Goal: Task Accomplishment & Management: Manage account settings

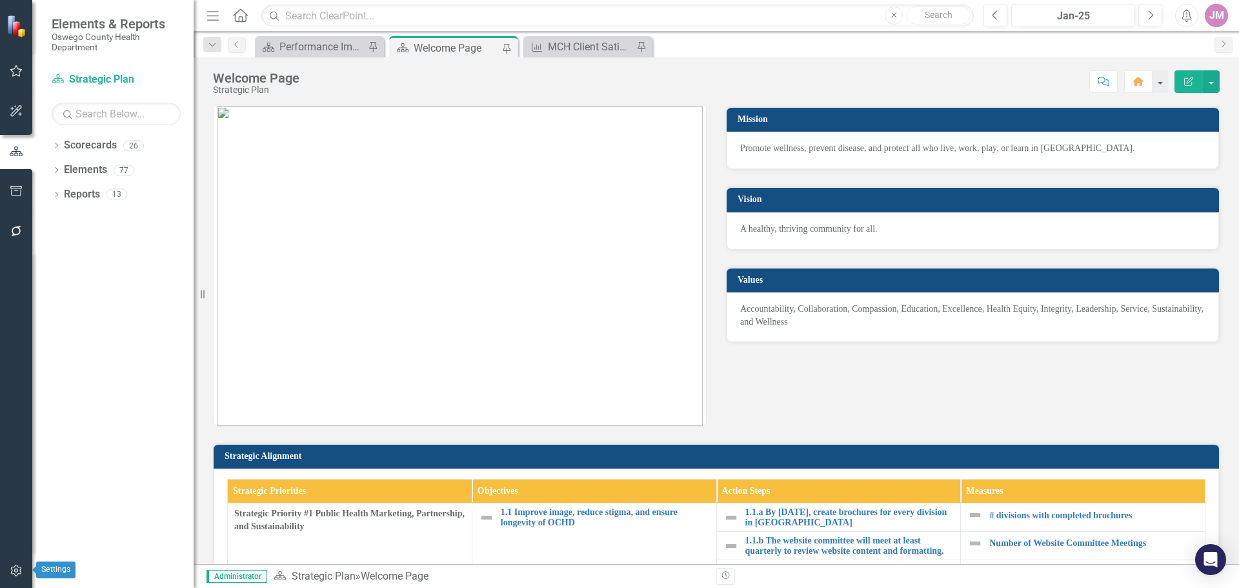
click at [19, 573] on icon "button" at bounding box center [17, 571] width 14 height 10
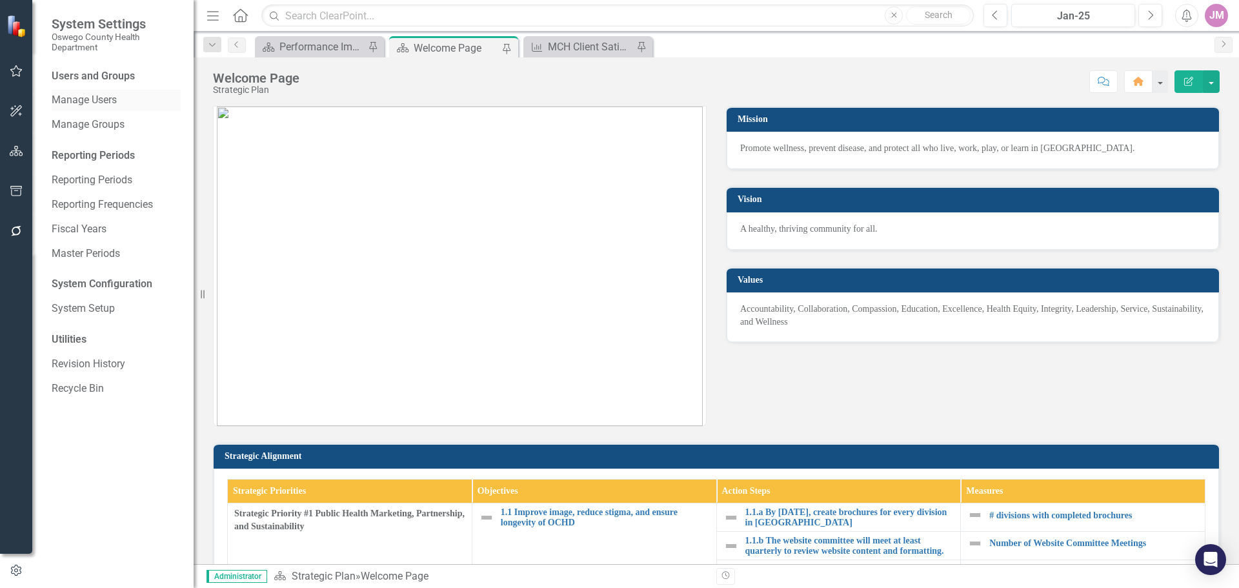
click at [80, 100] on link "Manage Users" at bounding box center [116, 100] width 129 height 15
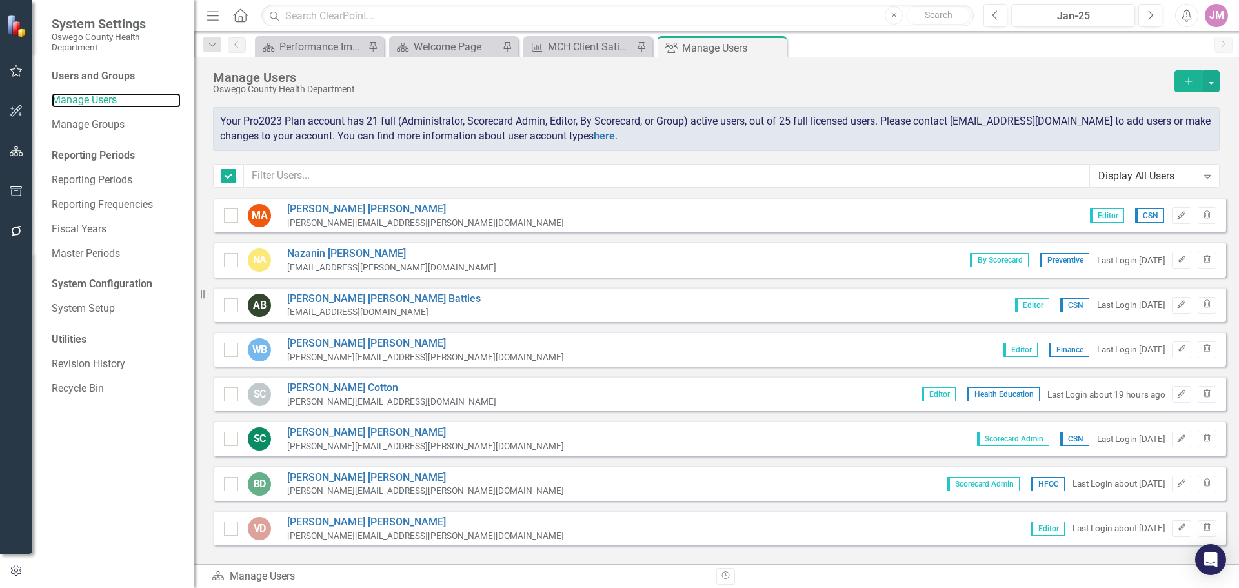
checkbox input "false"
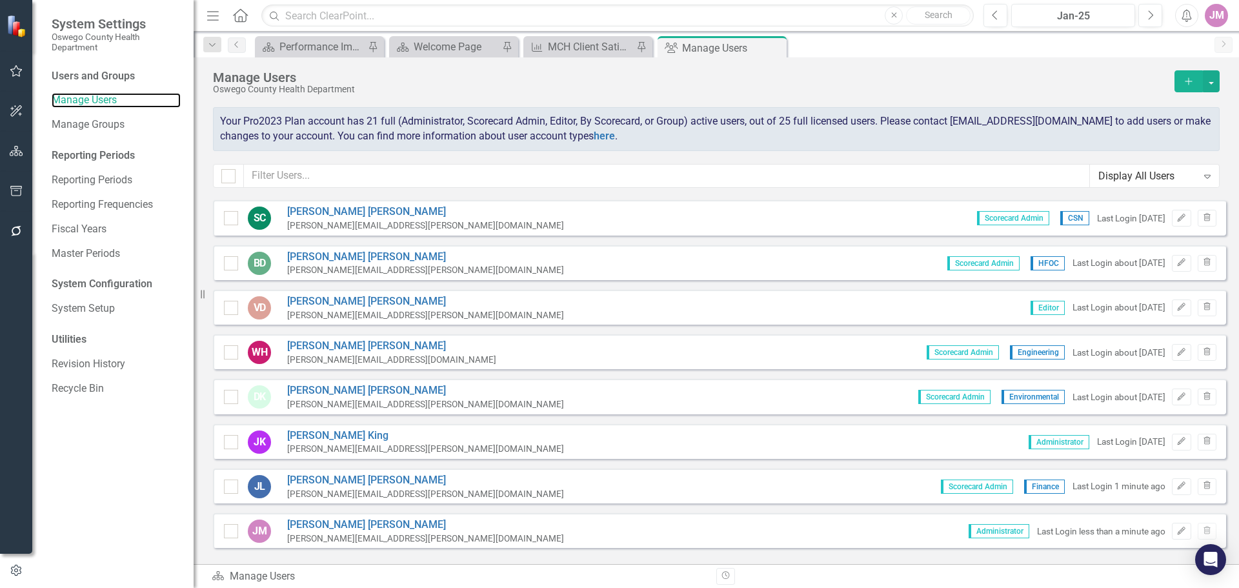
scroll to position [258, 0]
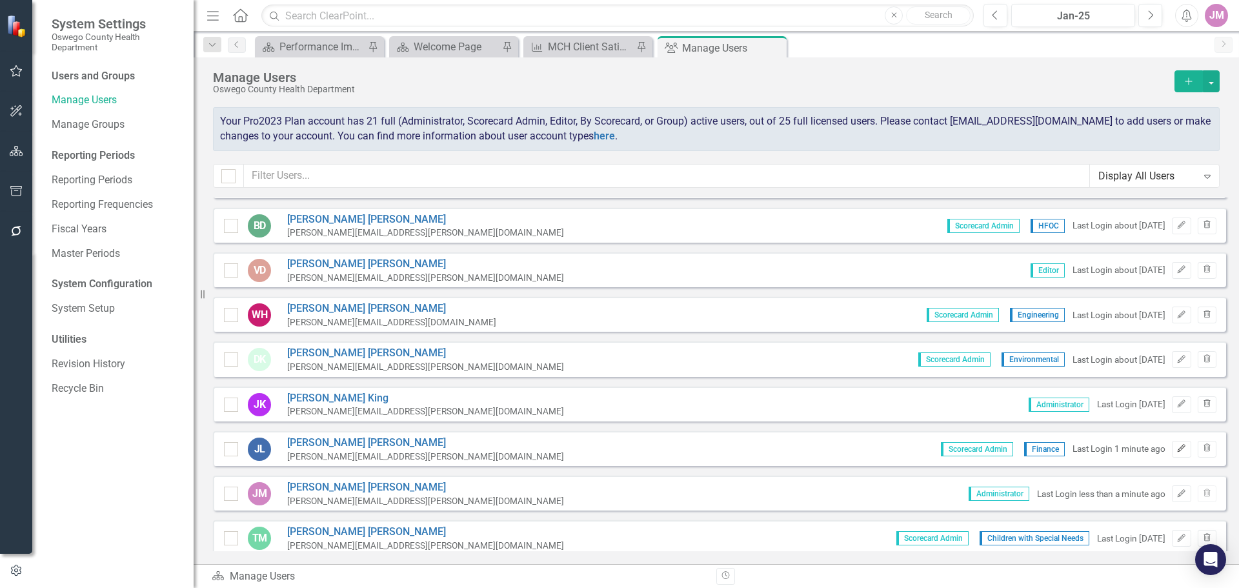
click at [1178, 449] on button "Edit" at bounding box center [1181, 449] width 19 height 17
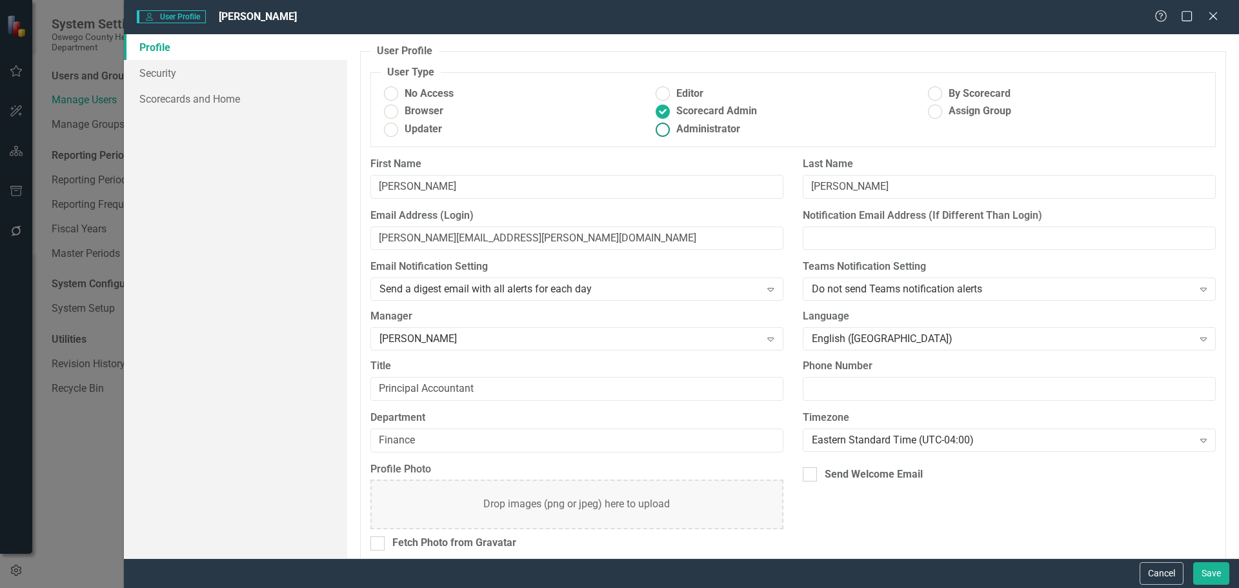
click at [693, 131] on span "Administrator" at bounding box center [709, 129] width 64 height 15
click at [673, 131] on input "Administrator" at bounding box center [663, 129] width 20 height 20
radio input "true"
click at [169, 70] on link "Security" at bounding box center [235, 73] width 223 height 26
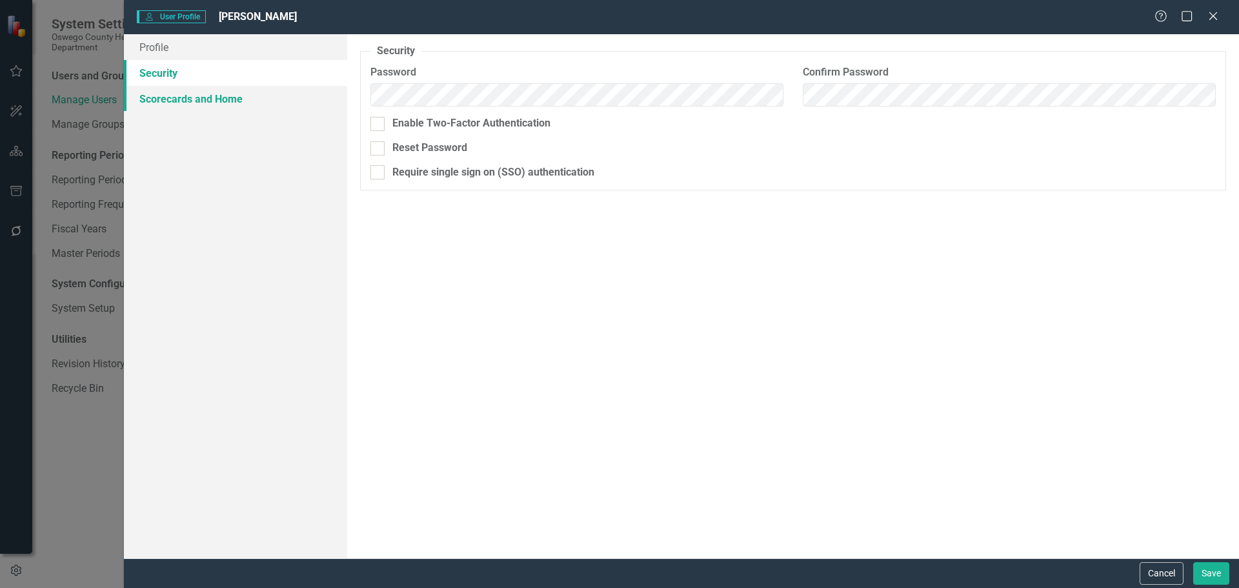
click at [178, 92] on link "Scorecards and Home" at bounding box center [235, 99] width 223 height 26
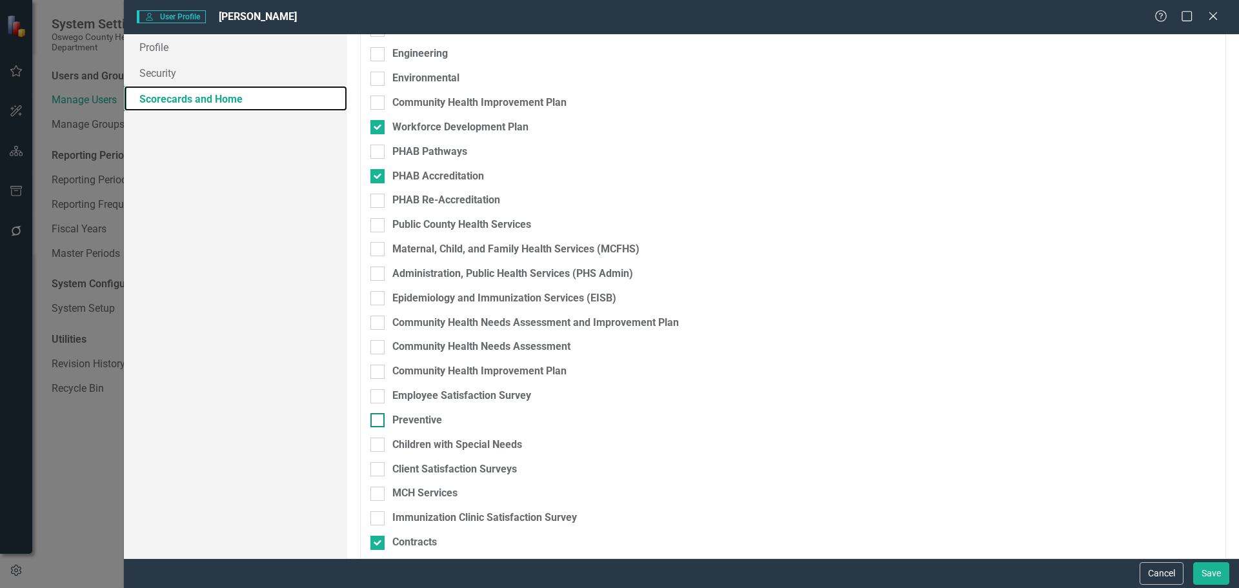
scroll to position [0, 0]
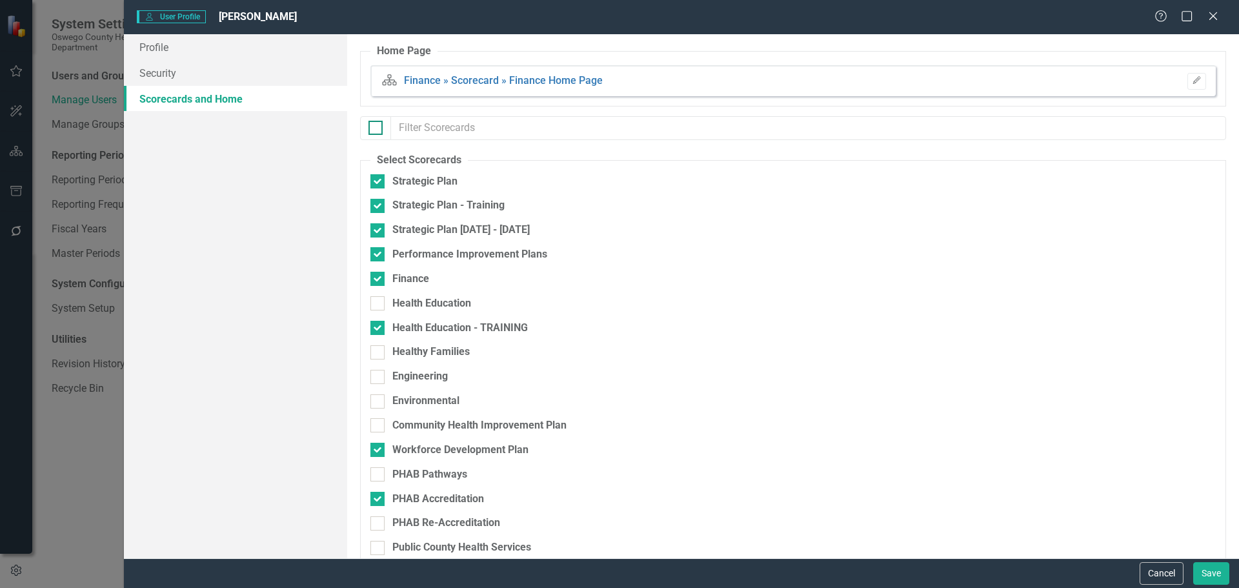
click at [374, 128] on input "checkbox" at bounding box center [373, 125] width 8 height 8
checkbox input "true"
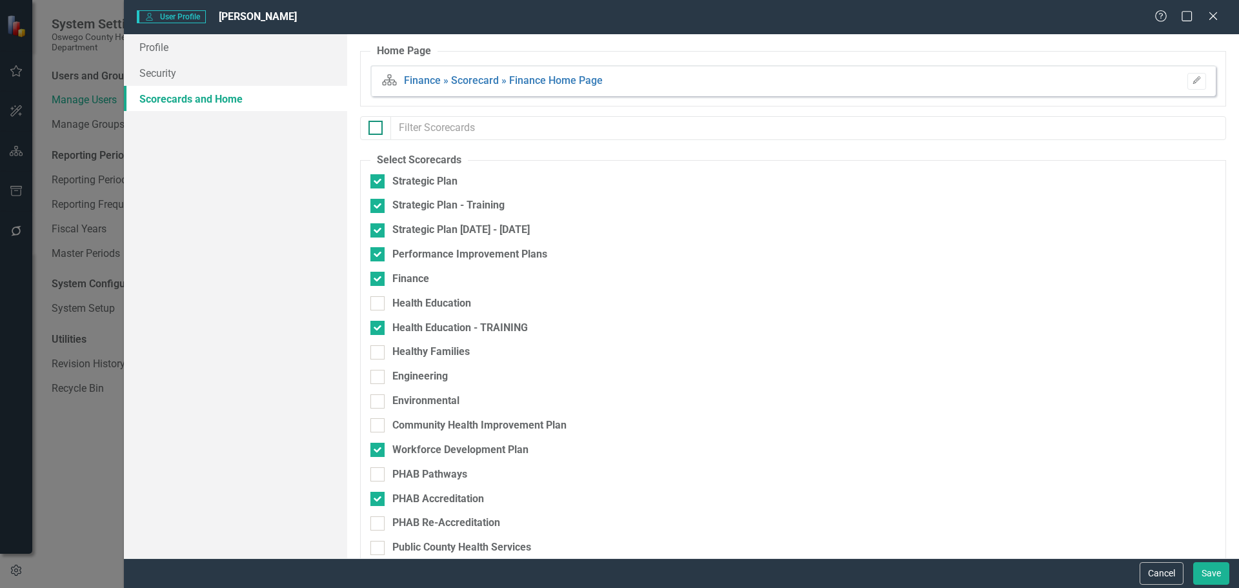
checkbox input "true"
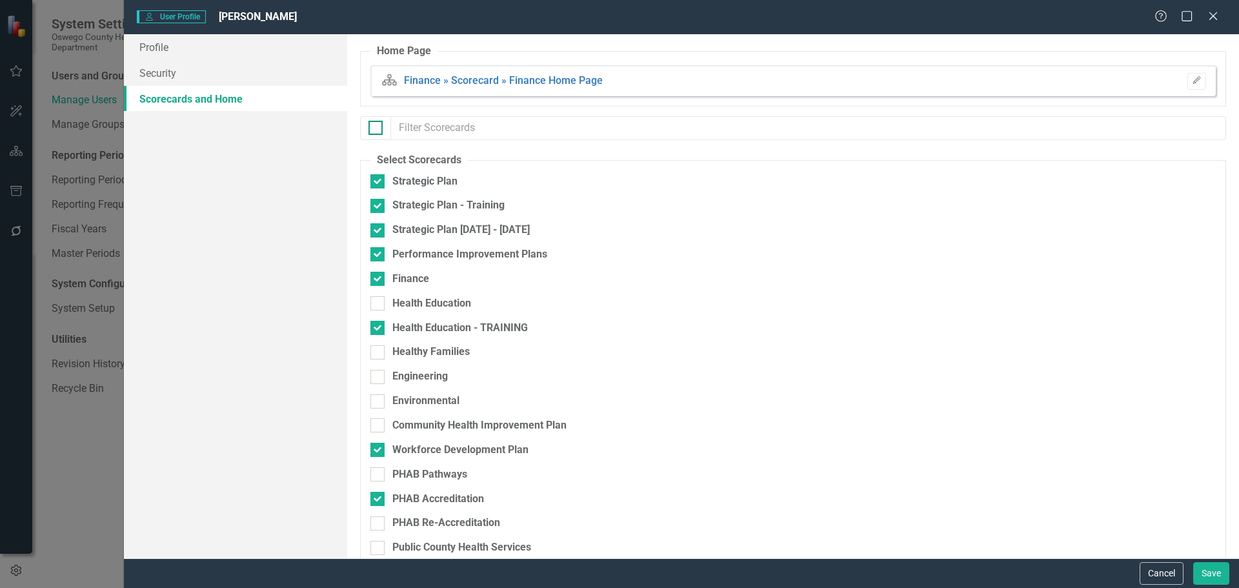
checkbox input "true"
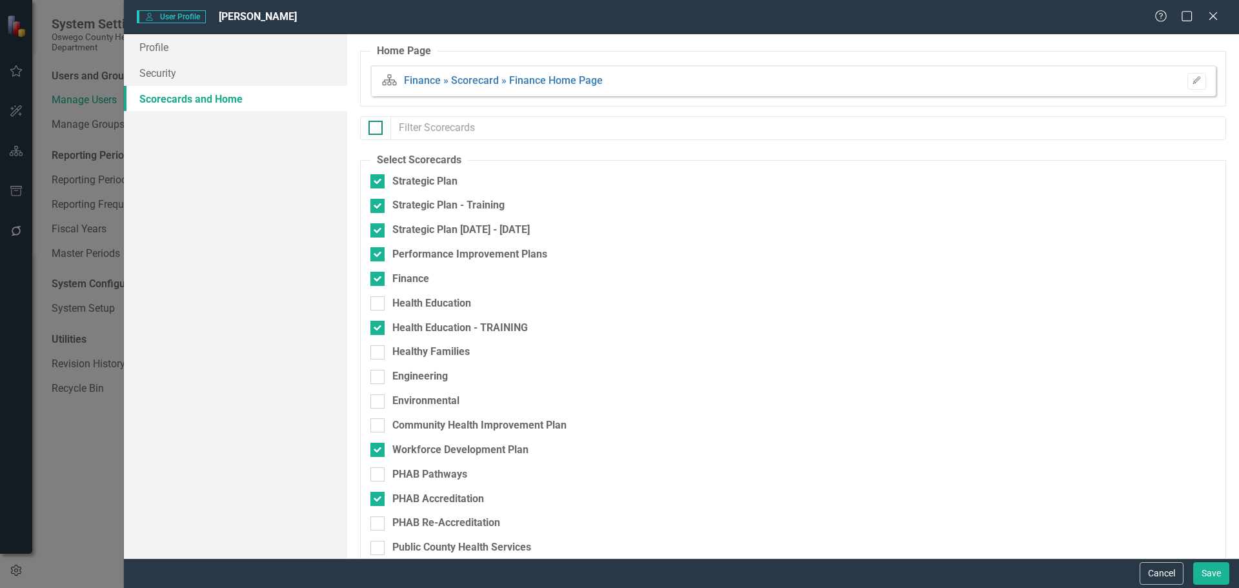
checkbox input "true"
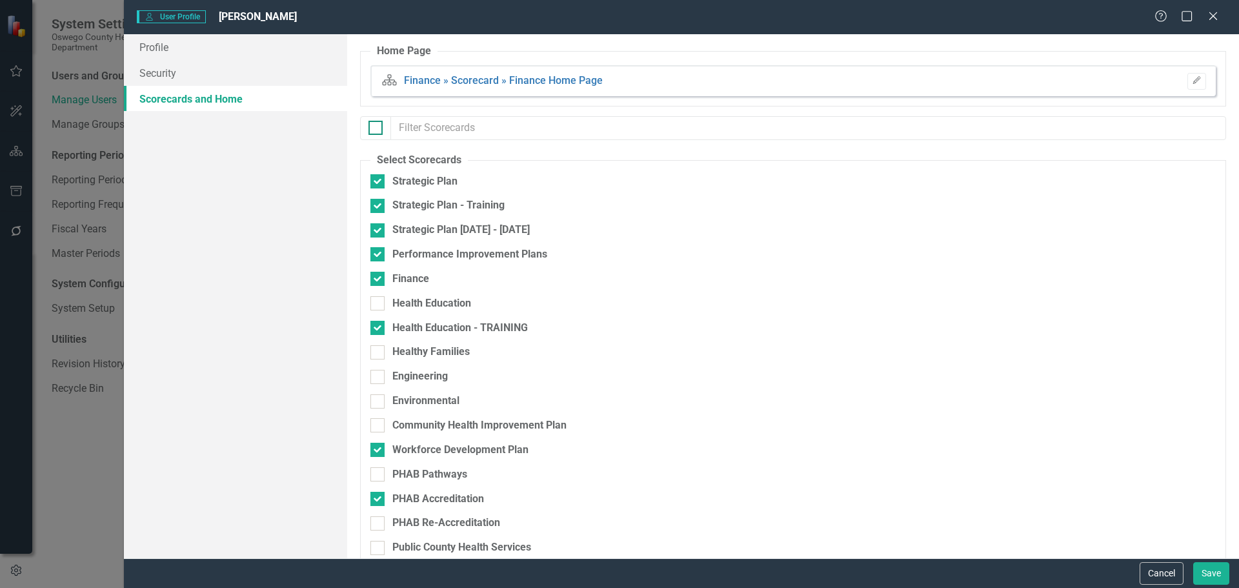
checkbox input "true"
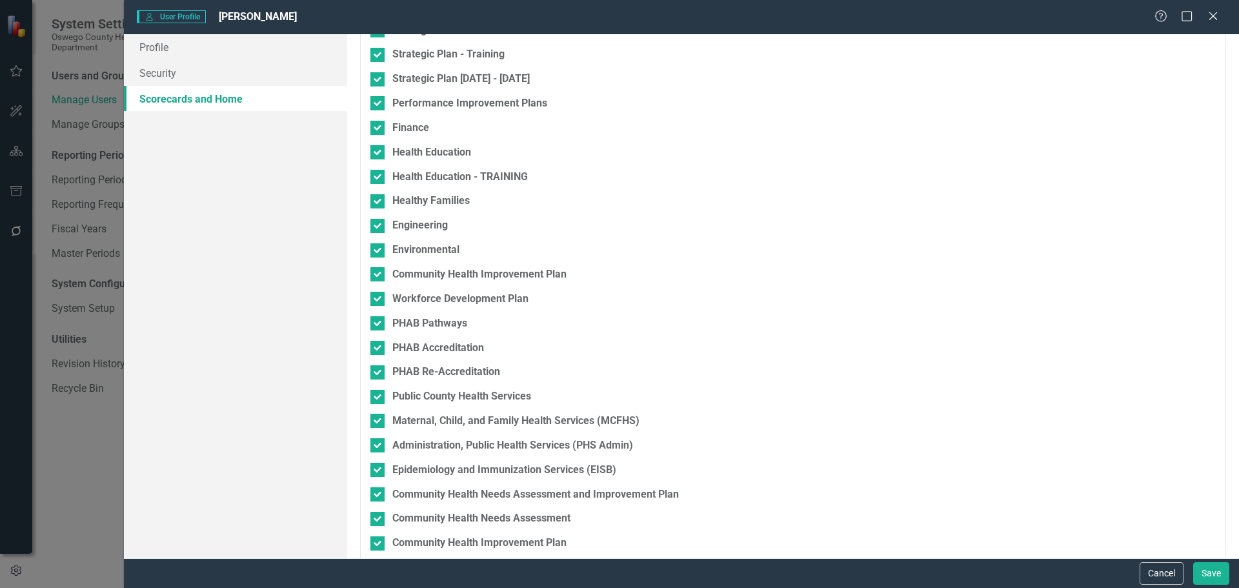
scroll to position [359, 0]
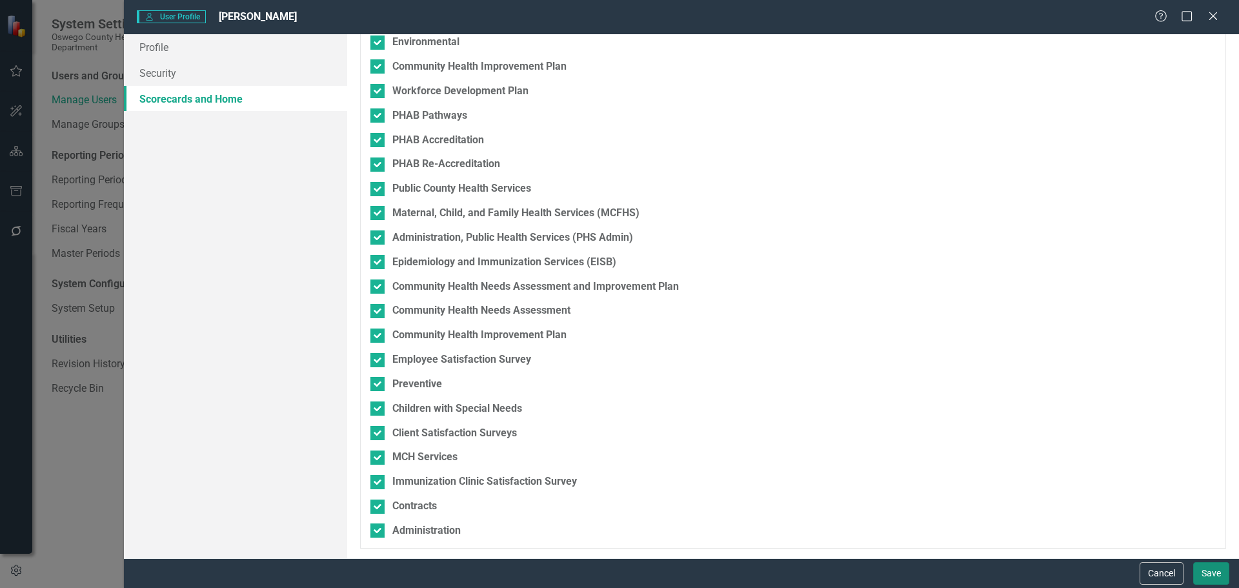
click at [1204, 576] on button "Save" at bounding box center [1212, 573] width 36 height 23
